Goal: Task Accomplishment & Management: Use online tool/utility

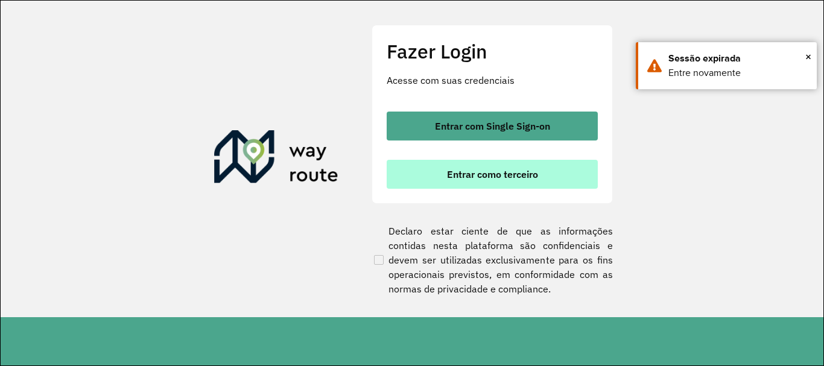
click at [471, 185] on button "Entrar como terceiro" at bounding box center [492, 174] width 211 height 29
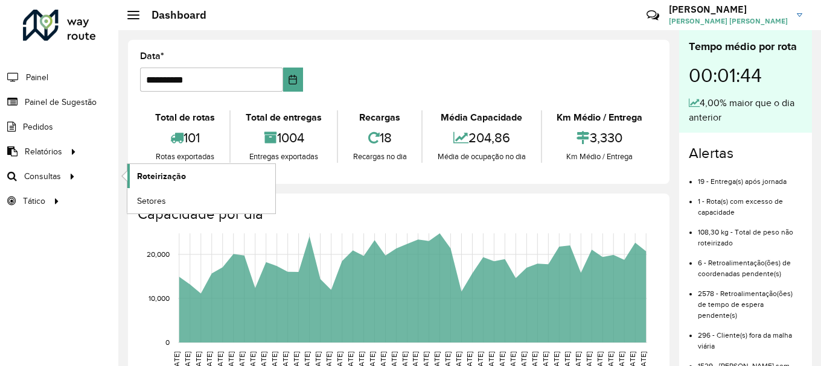
click at [163, 183] on link "Roteirização" at bounding box center [201, 176] width 148 height 24
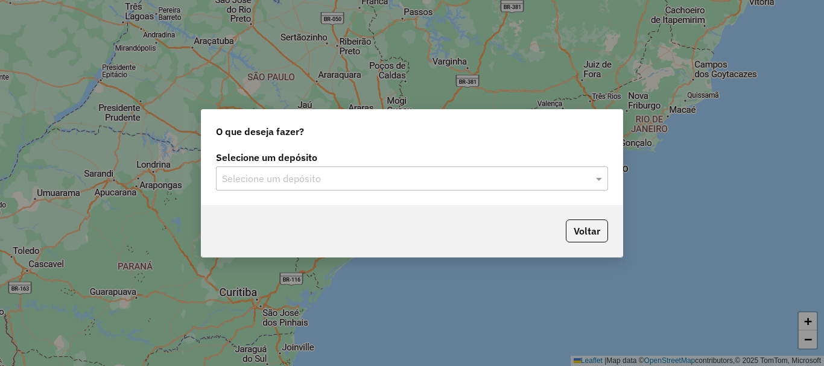
click at [316, 180] on input "text" at bounding box center [400, 179] width 356 height 14
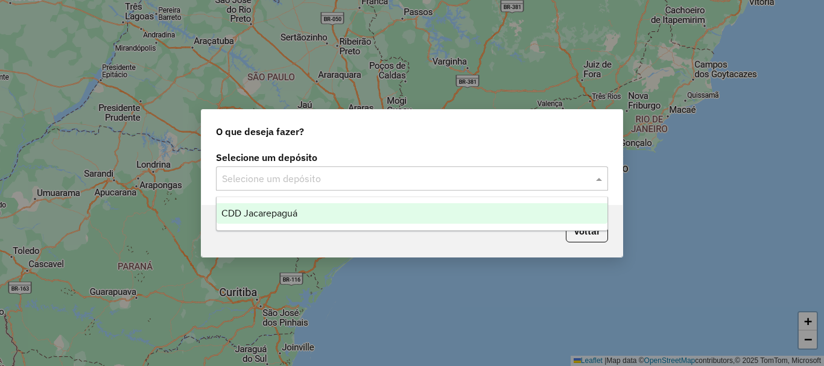
click at [289, 217] on span "CDD Jacarepaguá" at bounding box center [259, 213] width 76 height 10
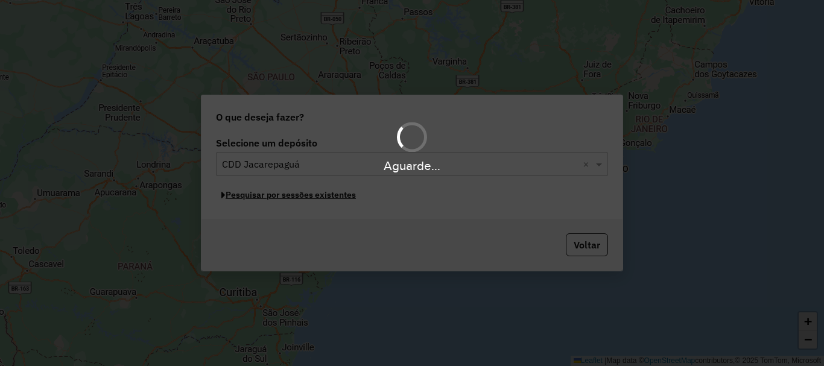
click at [337, 197] on button "Pesquisar por sessões existentes" at bounding box center [288, 195] width 145 height 19
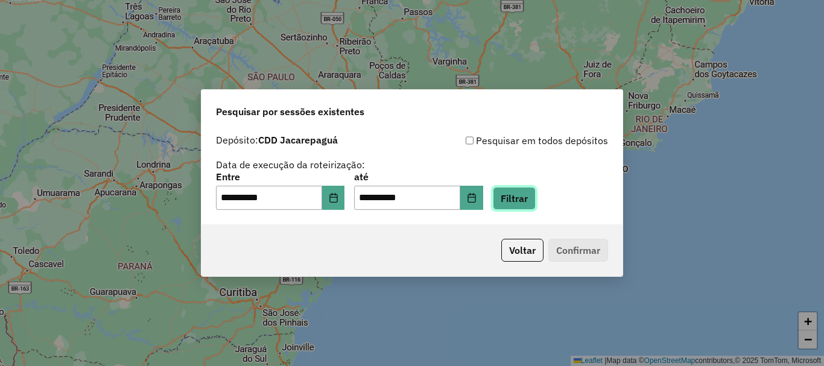
click at [536, 199] on button "Filtrar" at bounding box center [514, 198] width 43 height 23
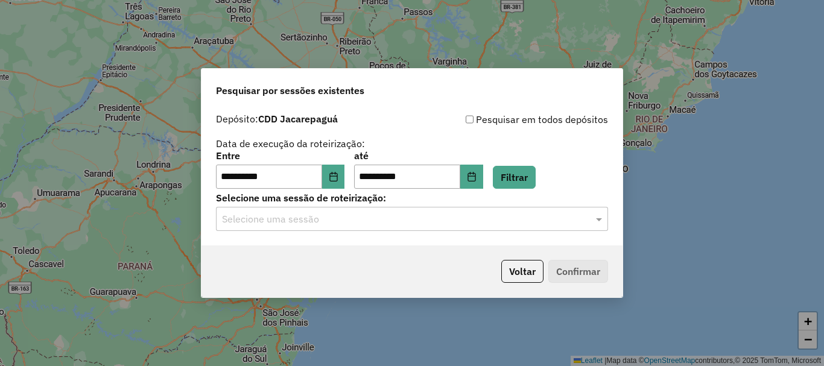
click at [378, 219] on input "text" at bounding box center [400, 219] width 356 height 14
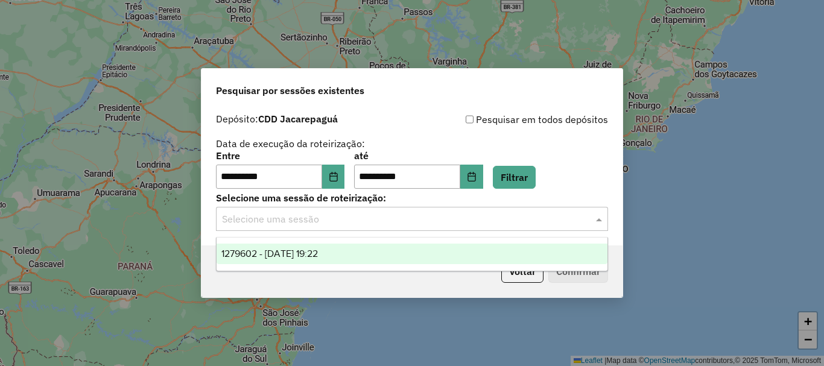
click at [314, 250] on span "1279602 - 20/09/2025 19:22" at bounding box center [269, 254] width 97 height 10
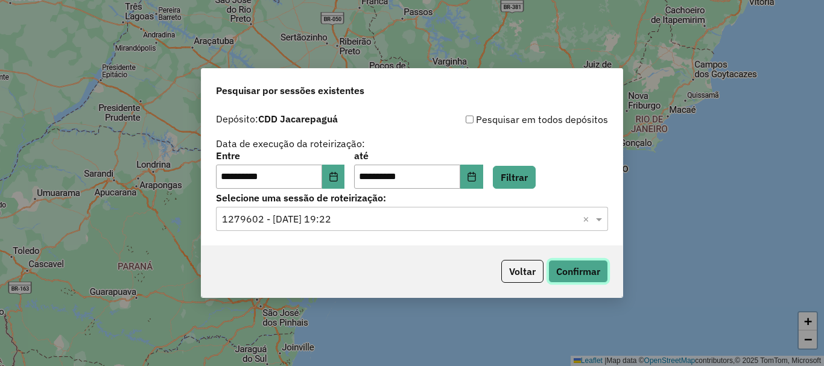
click at [594, 276] on button "Confirmar" at bounding box center [578, 271] width 60 height 23
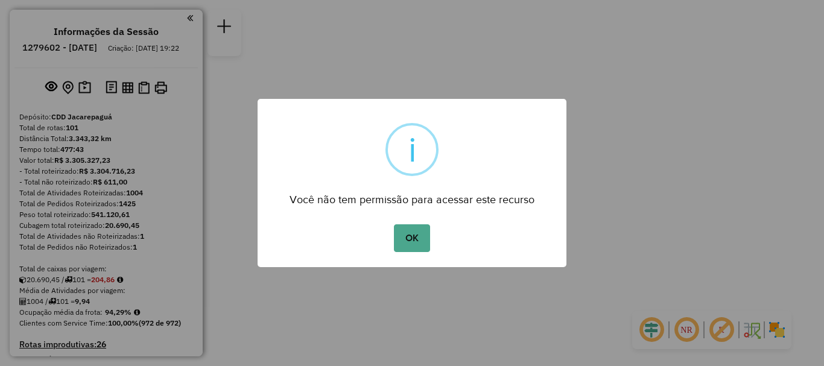
drag, startPoint x: 433, startPoint y: 244, endPoint x: 406, endPoint y: 235, distance: 28.0
click at [433, 244] on div "OK No Cancel" at bounding box center [412, 238] width 309 height 34
click at [403, 234] on button "OK" at bounding box center [412, 238] width 36 height 28
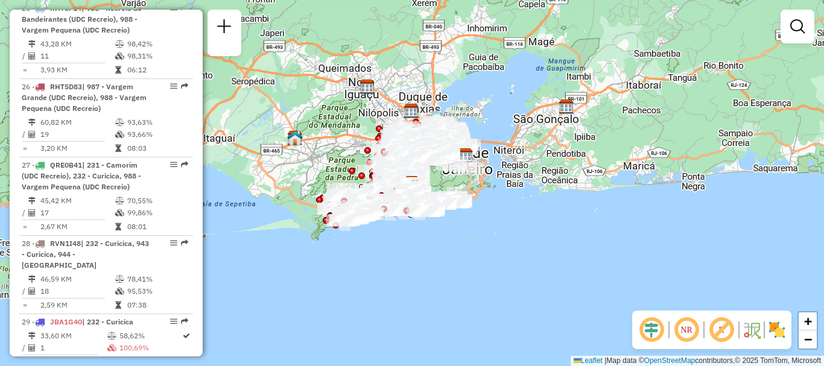
scroll to position [3860, 0]
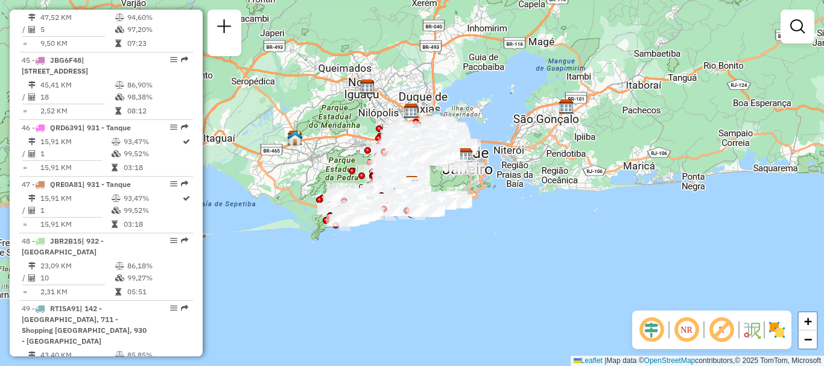
select select "**********"
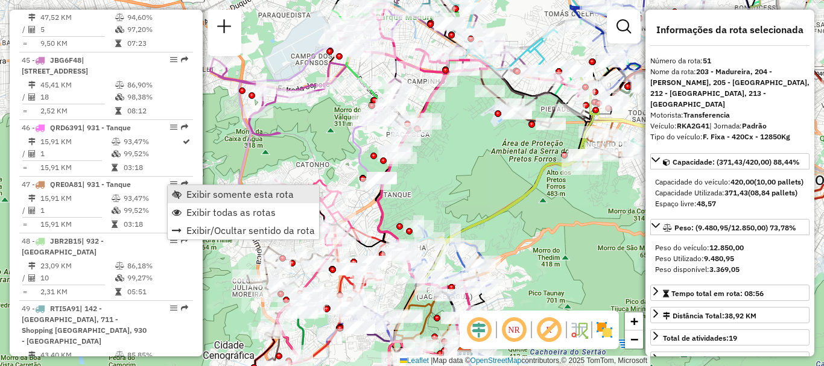
click at [185, 195] on link "Exibir somente esta rota" at bounding box center [243, 194] width 151 height 18
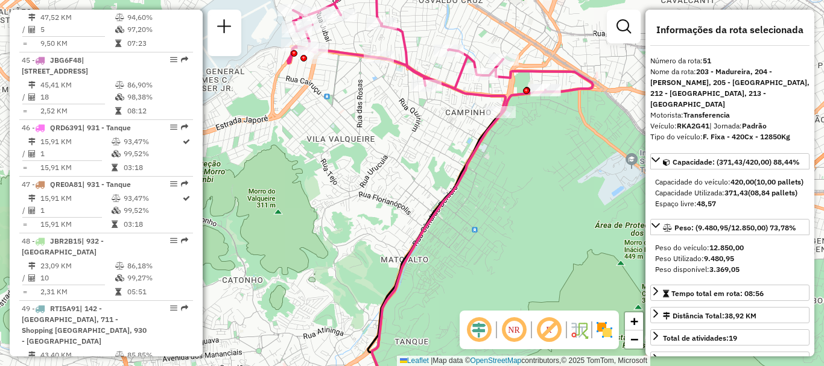
drag, startPoint x: 402, startPoint y: 68, endPoint x: 406, endPoint y: 79, distance: 12.0
click at [406, 79] on div "Janela de atendimento Grade de atendimento Capacidade Transportadoras Veículos …" at bounding box center [412, 183] width 824 height 366
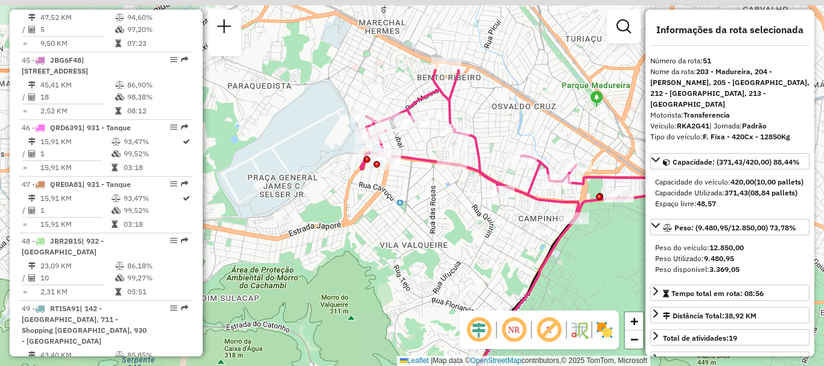
drag, startPoint x: 352, startPoint y: 87, endPoint x: 422, endPoint y: 189, distance: 123.7
click at [422, 189] on div "Janela de atendimento Grade de atendimento Capacidade Transportadoras Veículos …" at bounding box center [412, 183] width 824 height 366
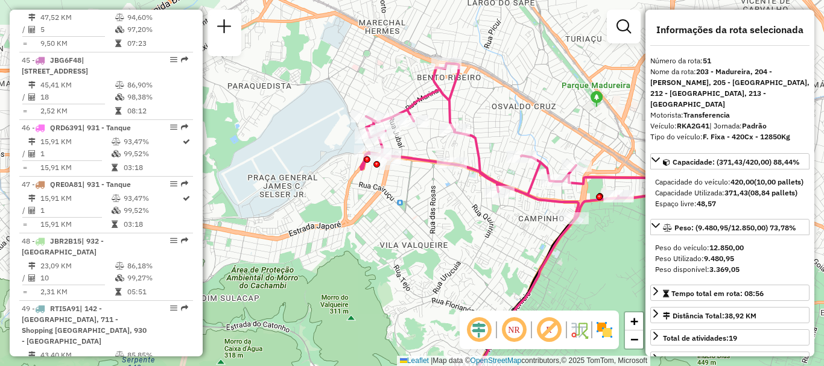
scroll to position [4117, 0]
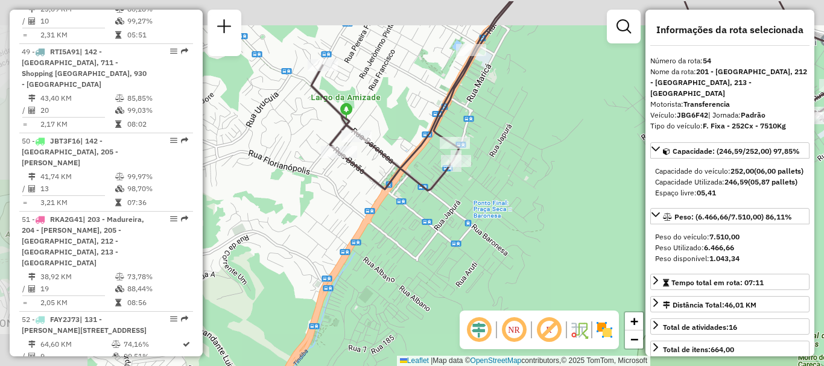
drag, startPoint x: 377, startPoint y: 72, endPoint x: 463, endPoint y: 109, distance: 94.0
click at [462, 109] on div "Janela de atendimento Grade de atendimento Capacidade Transportadoras Veículos …" at bounding box center [412, 183] width 824 height 366
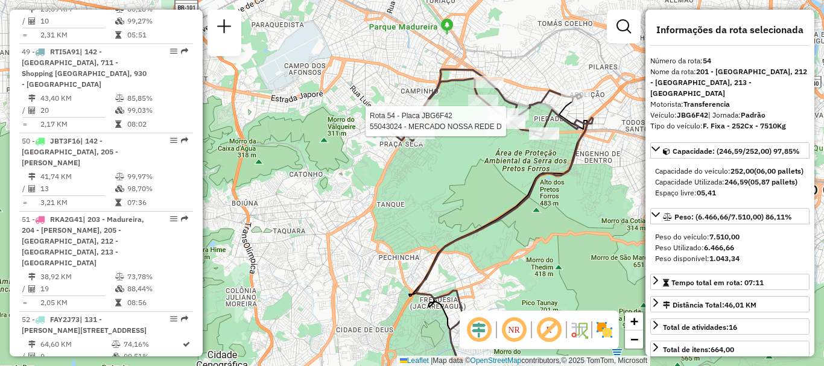
scroll to position [3714, 0]
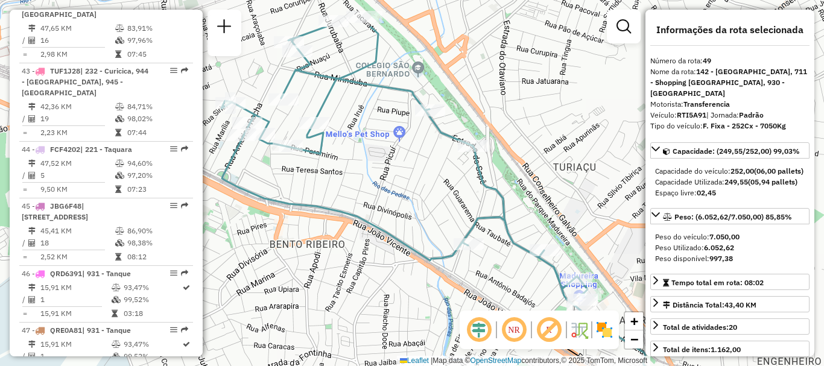
drag, startPoint x: 428, startPoint y: 118, endPoint x: 547, endPoint y: 180, distance: 133.9
click at [547, 180] on div "Janela de atendimento Grade de atendimento Capacidade Transportadoras Veículos …" at bounding box center [412, 183] width 824 height 366
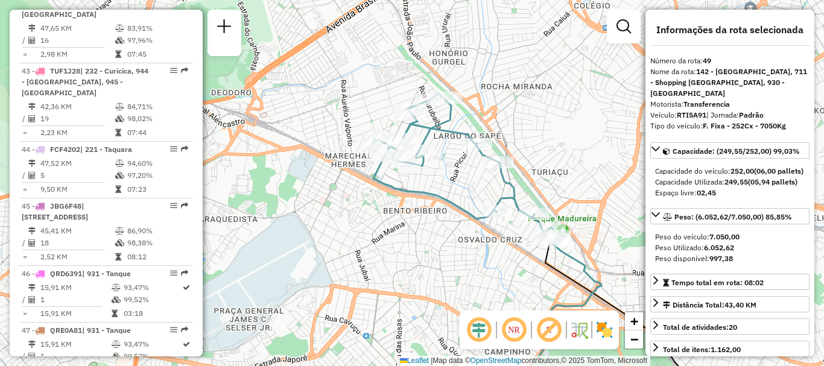
scroll to position [3949, 0]
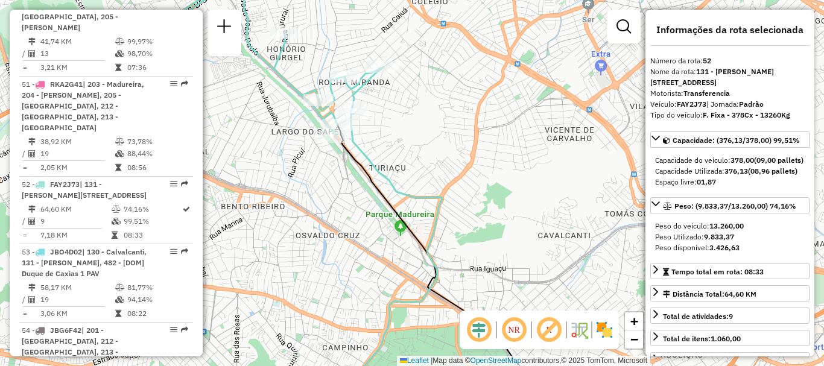
scroll to position [3792, 0]
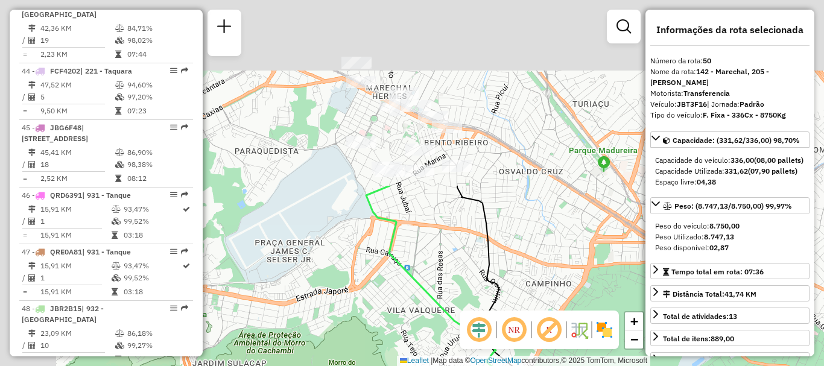
drag, startPoint x: 510, startPoint y: 232, endPoint x: 547, endPoint y: 287, distance: 65.9
click at [547, 287] on div "Janela de atendimento Grade de atendimento Capacidade Transportadoras Veículos …" at bounding box center [412, 183] width 824 height 366
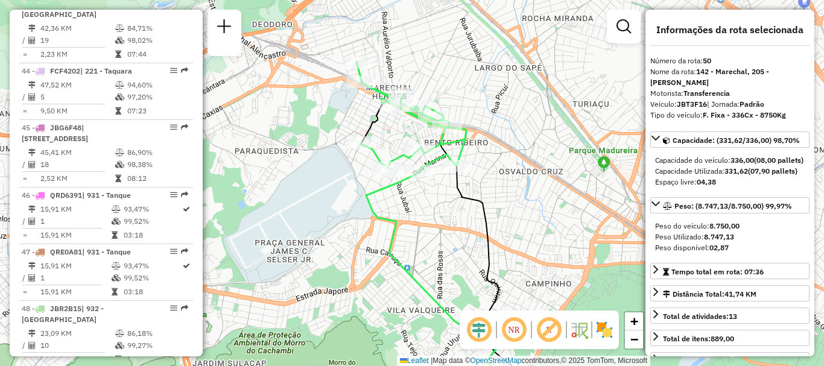
scroll to position [4028, 0]
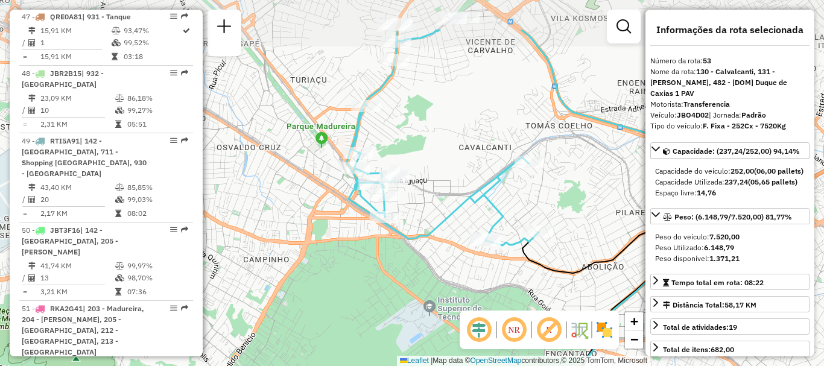
drag, startPoint x: 412, startPoint y: 106, endPoint x: 437, endPoint y: 173, distance: 71.4
click at [437, 173] on div "Janela de atendimento Grade de atendimento Capacidade Transportadoras Veículos …" at bounding box center [412, 183] width 824 height 366
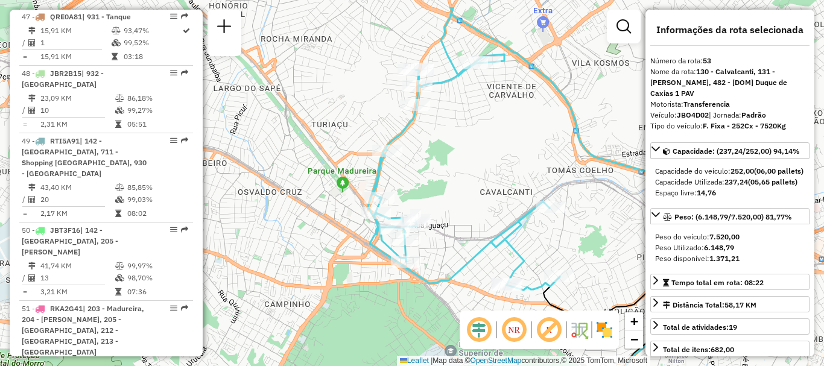
drag, startPoint x: 431, startPoint y: 161, endPoint x: 453, endPoint y: 205, distance: 48.8
click at [453, 205] on div "Janela de atendimento Grade de atendimento Capacidade Transportadoras Veículos …" at bounding box center [412, 183] width 824 height 366
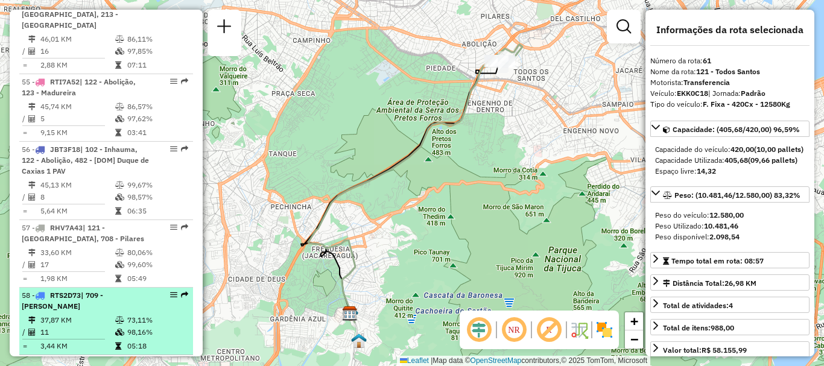
scroll to position [2508, 0]
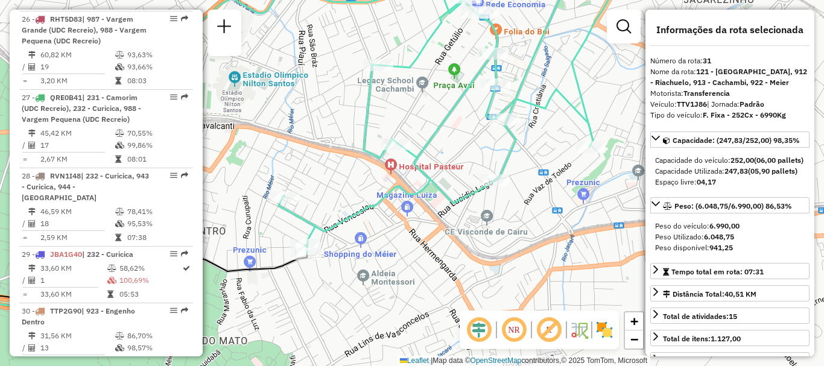
scroll to position [3860, 0]
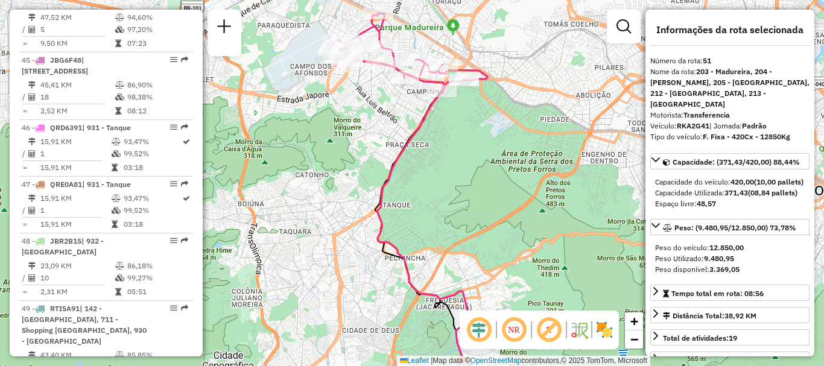
drag, startPoint x: 407, startPoint y: 122, endPoint x: 406, endPoint y: 133, distance: 10.3
click at [406, 133] on icon at bounding box center [423, 227] width 92 height 294
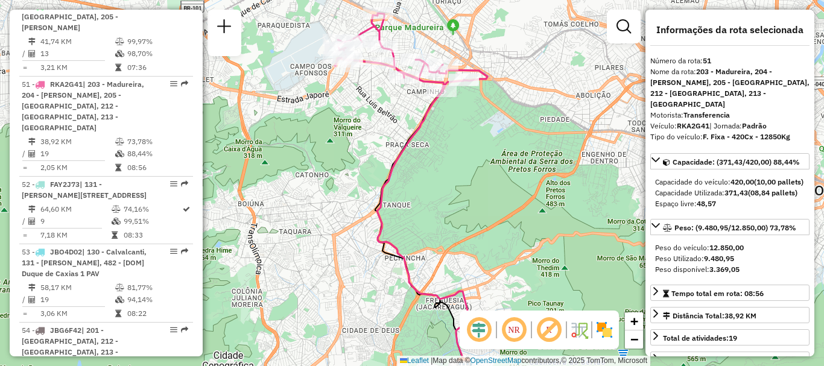
scroll to position [3792, 0]
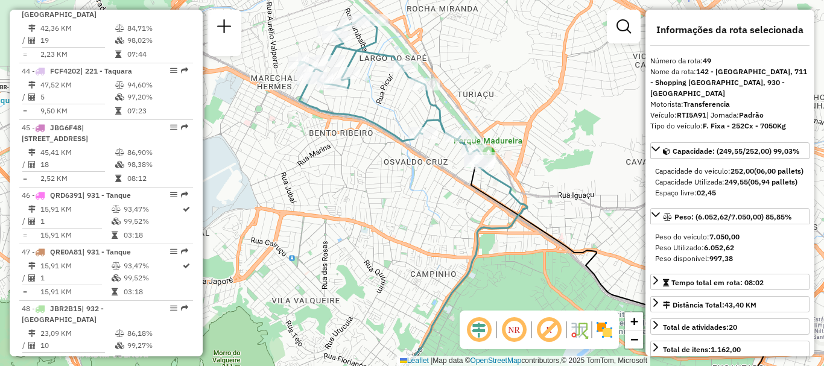
scroll to position [4185, 0]
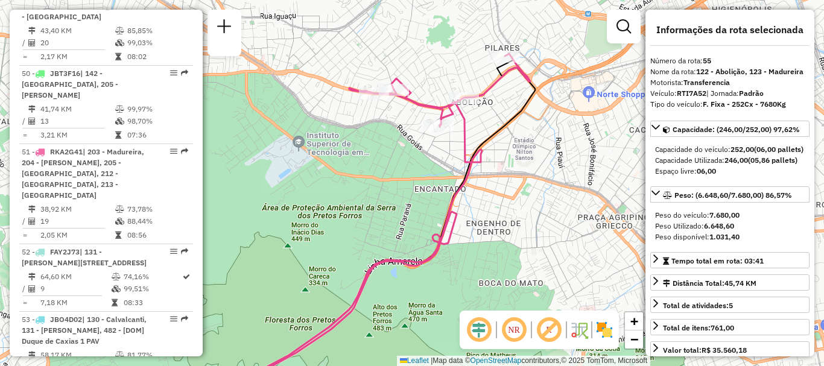
drag, startPoint x: 466, startPoint y: 47, endPoint x: 459, endPoint y: 74, distance: 27.7
click at [459, 74] on div "Janela de atendimento Grade de atendimento Capacidade Transportadoras Veículos …" at bounding box center [412, 183] width 824 height 366
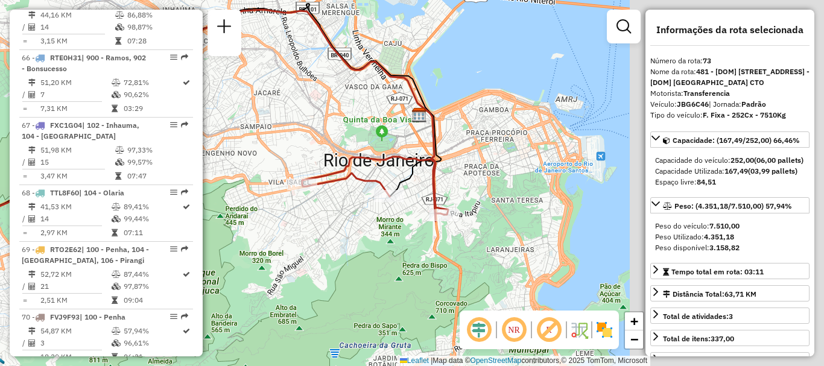
drag, startPoint x: 462, startPoint y: 220, endPoint x: 304, endPoint y: 211, distance: 157.7
click at [304, 211] on div "Janela de atendimento Grade de atendimento Capacidade Transportadoras Veículos …" at bounding box center [412, 183] width 824 height 366
